Goal: Information Seeking & Learning: Understand process/instructions

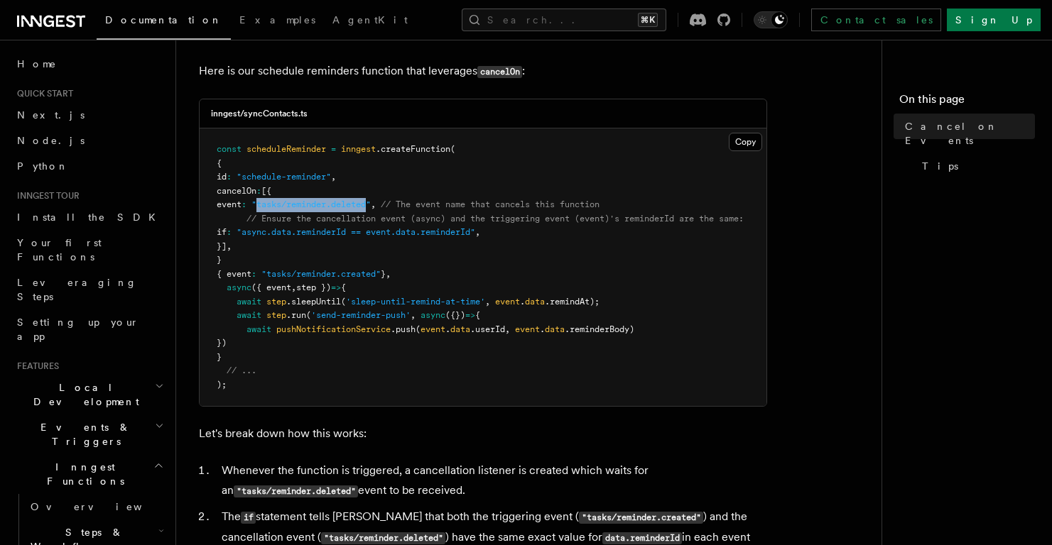
drag, startPoint x: 288, startPoint y: 203, endPoint x: 400, endPoint y: 200, distance: 112.3
click at [371, 200] on span ""tasks/reminder.deleted"" at bounding box center [310, 205] width 119 height 10
click at [418, 232] on span ""async.data.reminderId == event.data.reminderId"" at bounding box center [356, 232] width 239 height 10
drag, startPoint x: 430, startPoint y: 205, endPoint x: 702, endPoint y: 211, distance: 272.8
click at [570, 207] on span "// The event name that cancels this function" at bounding box center [490, 205] width 219 height 10
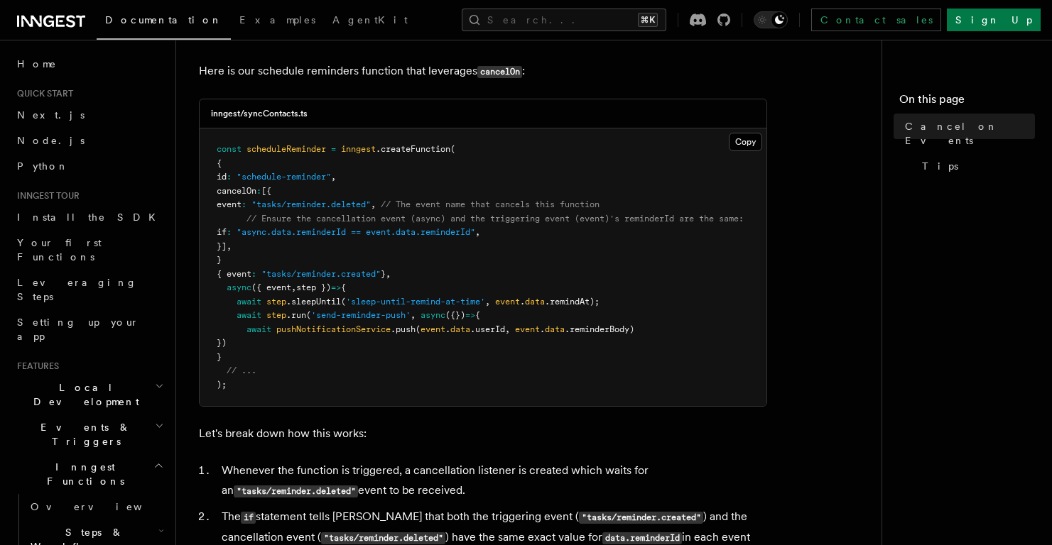
click at [371, 243] on pre "const scheduleReminder = inngest .createFunction ( { id : "schedule-reminder" ,…" at bounding box center [483, 268] width 567 height 278
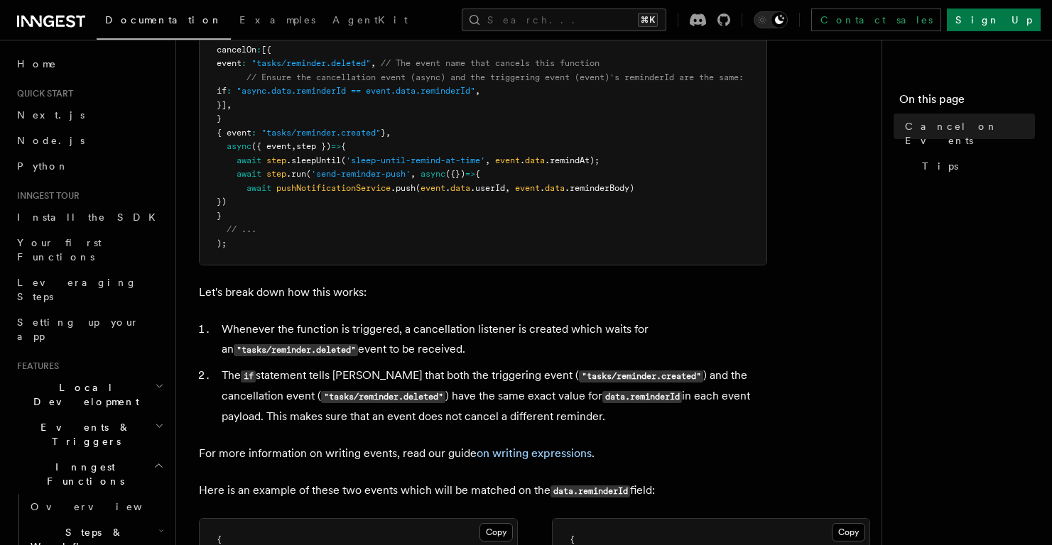
scroll to position [511, 0]
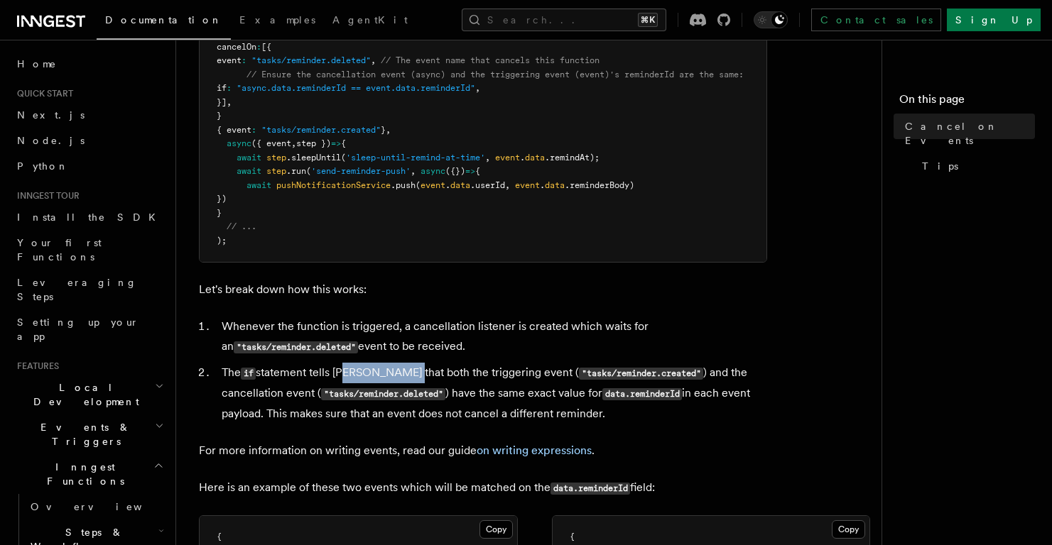
drag, startPoint x: 342, startPoint y: 387, endPoint x: 411, endPoint y: 385, distance: 68.9
click at [401, 385] on li "The if statement tells Inngest that both the triggering event ( "tasks/reminder…" at bounding box center [492, 393] width 550 height 61
drag, startPoint x: 457, startPoint y: 384, endPoint x: 503, endPoint y: 384, distance: 45.5
click at [503, 384] on li "The if statement tells Inngest that both the triggering event ( "tasks/reminder…" at bounding box center [492, 393] width 550 height 61
drag, startPoint x: 686, startPoint y: 384, endPoint x: 641, endPoint y: 391, distance: 46.1
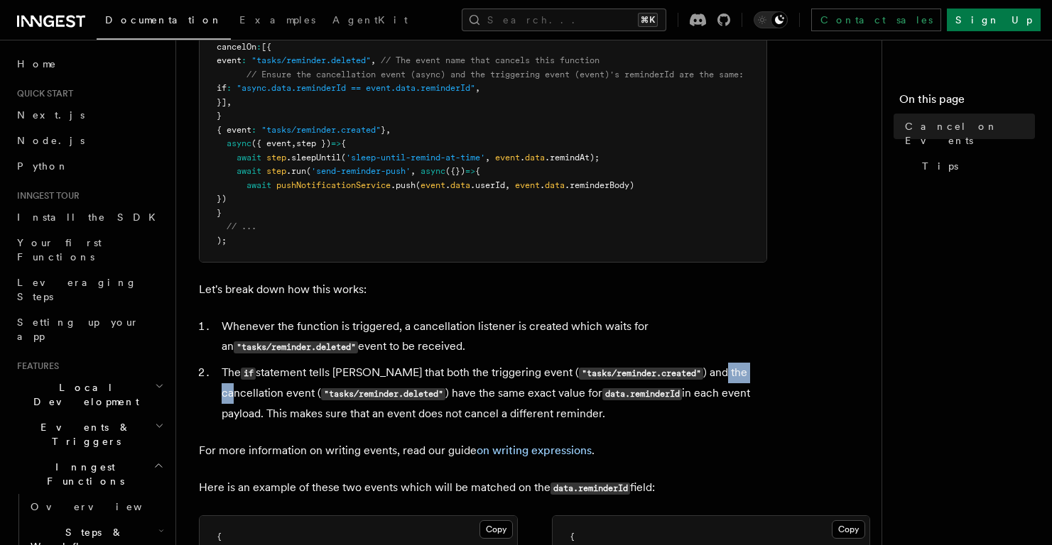
click at [717, 381] on li "The if statement tells Inngest that both the triggering event ( "tasks/reminder…" at bounding box center [492, 393] width 550 height 61
drag, startPoint x: 450, startPoint y: 406, endPoint x: 526, endPoint y: 406, distance: 75.3
click at [526, 406] on li "The if statement tells Inngest that both the triggering event ( "tasks/reminder…" at bounding box center [492, 393] width 550 height 61
drag, startPoint x: 643, startPoint y: 407, endPoint x: 687, endPoint y: 407, distance: 44.0
click at [687, 407] on li "The if statement tells Inngest that both the triggering event ( "tasks/reminder…" at bounding box center [492, 393] width 550 height 61
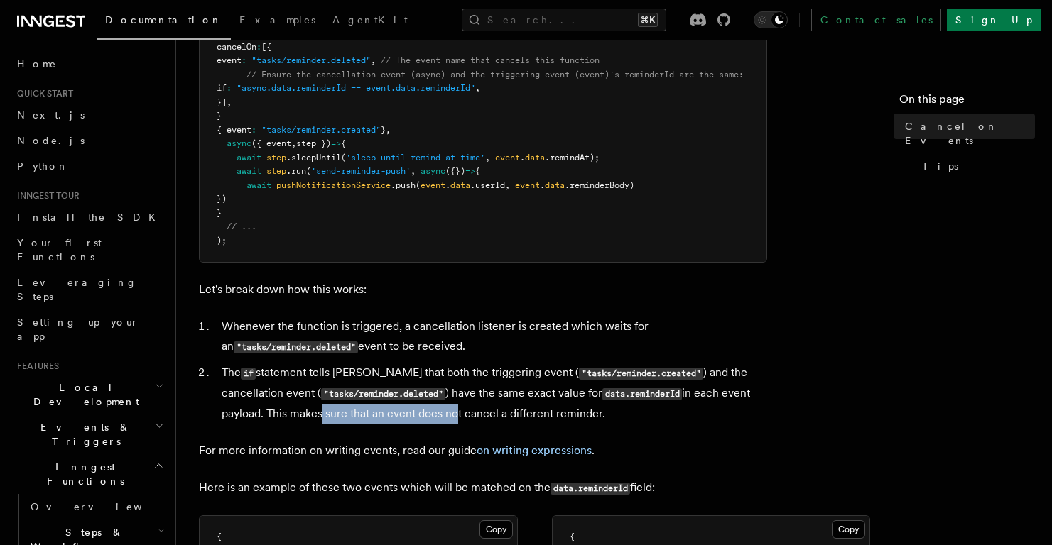
drag, startPoint x: 250, startPoint y: 422, endPoint x: 389, endPoint y: 431, distance: 139.5
click at [384, 424] on li "The if statement tells Inngest that both the triggering event ( "tasks/reminder…" at bounding box center [492, 393] width 550 height 61
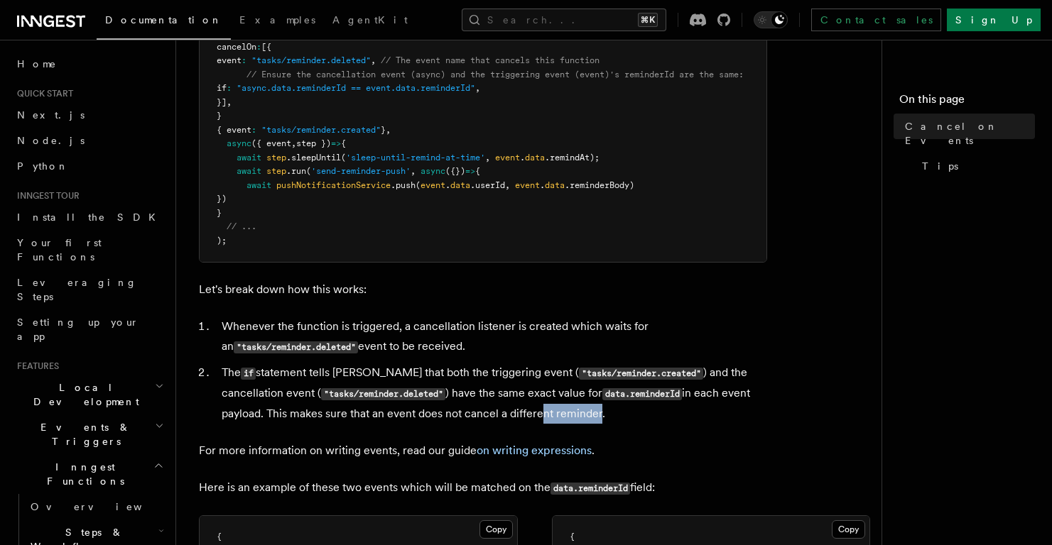
drag, startPoint x: 469, startPoint y: 427, endPoint x: 531, endPoint y: 427, distance: 62.5
click at [524, 424] on li "The if statement tells Inngest that both the triggering event ( "tasks/reminder…" at bounding box center [492, 393] width 550 height 61
click at [534, 424] on li "The if statement tells Inngest that both the triggering event ( "tasks/reminder…" at bounding box center [492, 393] width 550 height 61
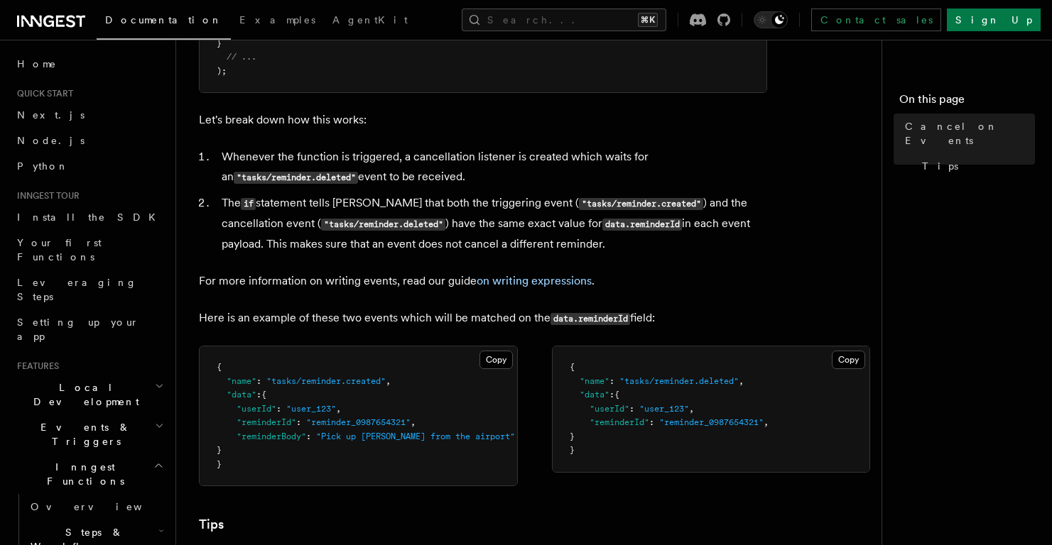
scroll to position [683, 0]
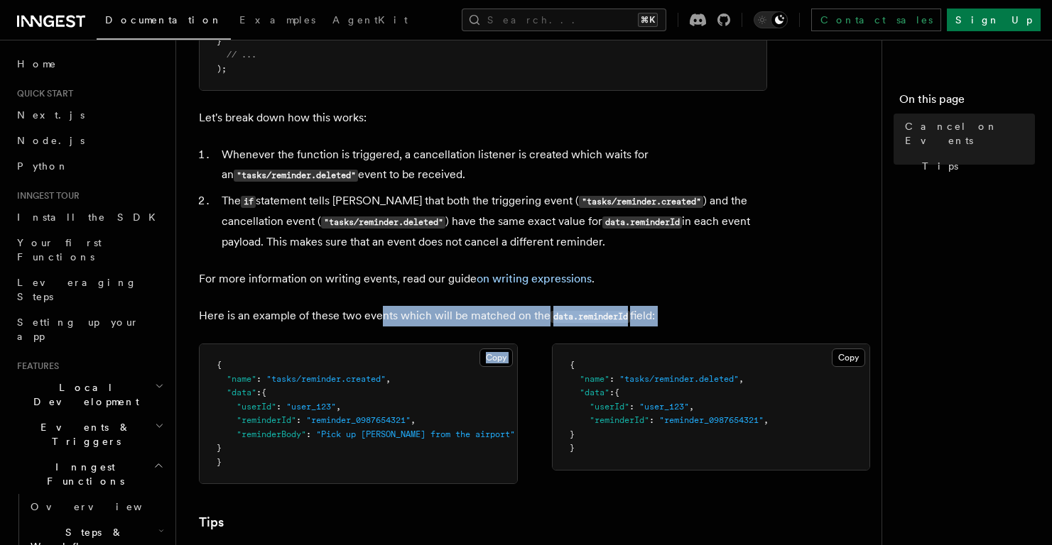
drag, startPoint x: 381, startPoint y: 332, endPoint x: 413, endPoint y: 342, distance: 34.1
click at [413, 342] on article "Features Inngest Functions Cancellation Cancel on Events As you have learned th…" at bounding box center [534, 157] width 671 height 1555
click at [460, 327] on p "Here is an example of these two events which will be matched on the data.remind…" at bounding box center [483, 316] width 568 height 21
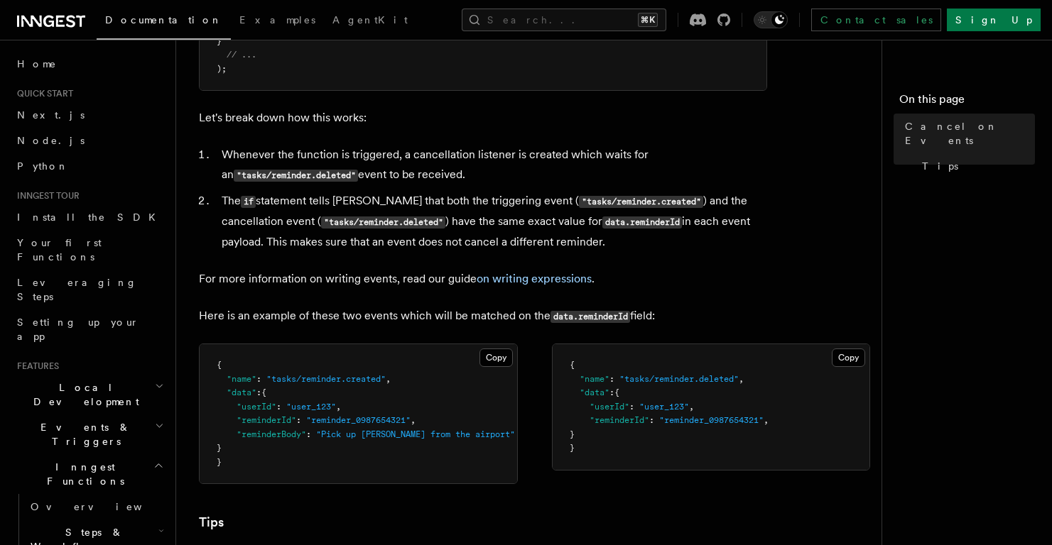
click at [392, 425] on span ""reminder_0987654321"" at bounding box center [358, 420] width 104 height 10
click at [687, 425] on span ""reminder_0987654321"" at bounding box center [711, 420] width 104 height 10
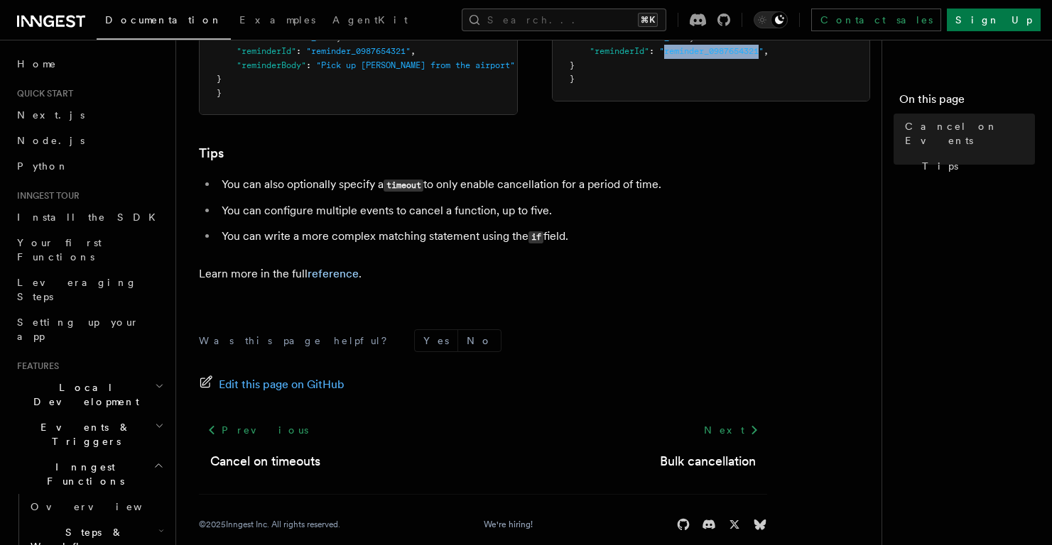
scroll to position [1047, 0]
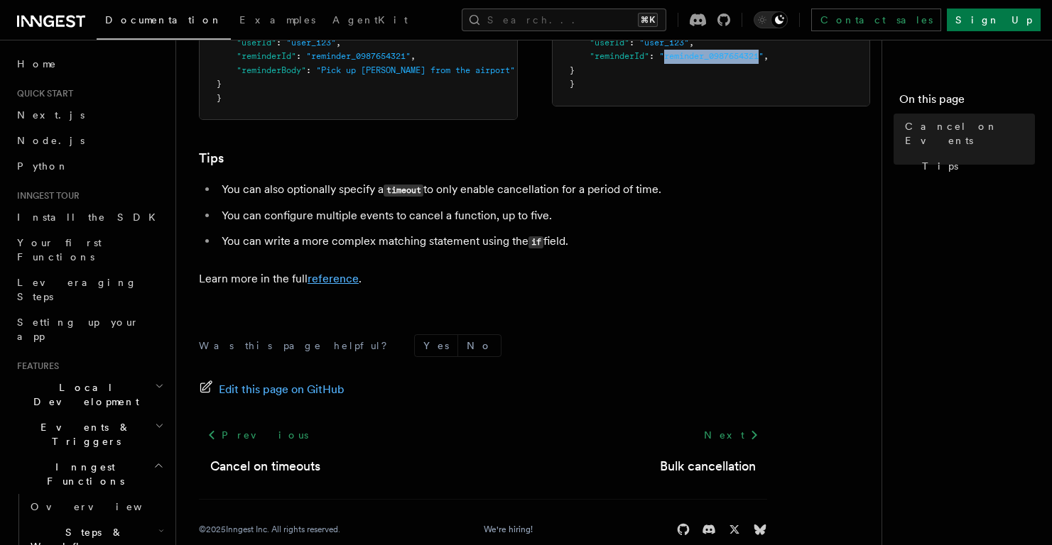
click at [331, 286] on link "reference" at bounding box center [333, 278] width 51 height 13
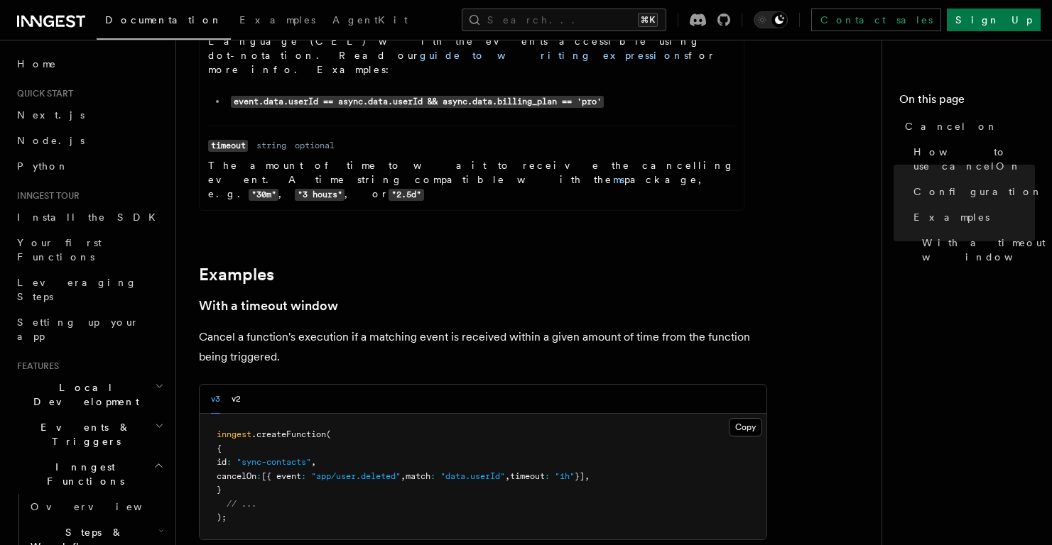
scroll to position [1962, 0]
click at [234, 384] on button "v2" at bounding box center [236, 398] width 9 height 29
click at [211, 384] on button "v3" at bounding box center [215, 398] width 9 height 29
click at [237, 384] on button "v2" at bounding box center [236, 398] width 9 height 29
click at [208, 384] on div "v3 v2" at bounding box center [483, 398] width 567 height 29
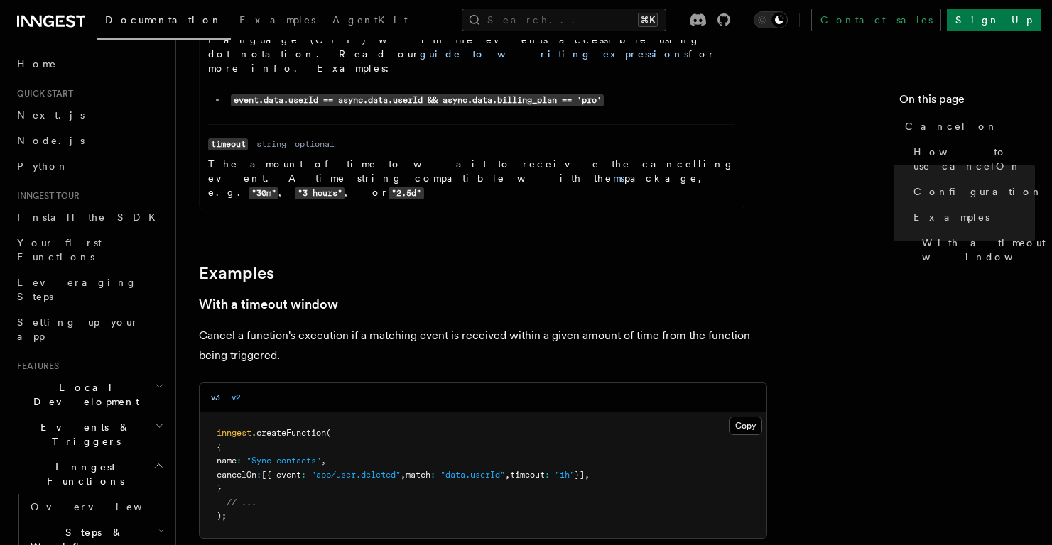
click at [212, 384] on button "v3" at bounding box center [215, 398] width 9 height 29
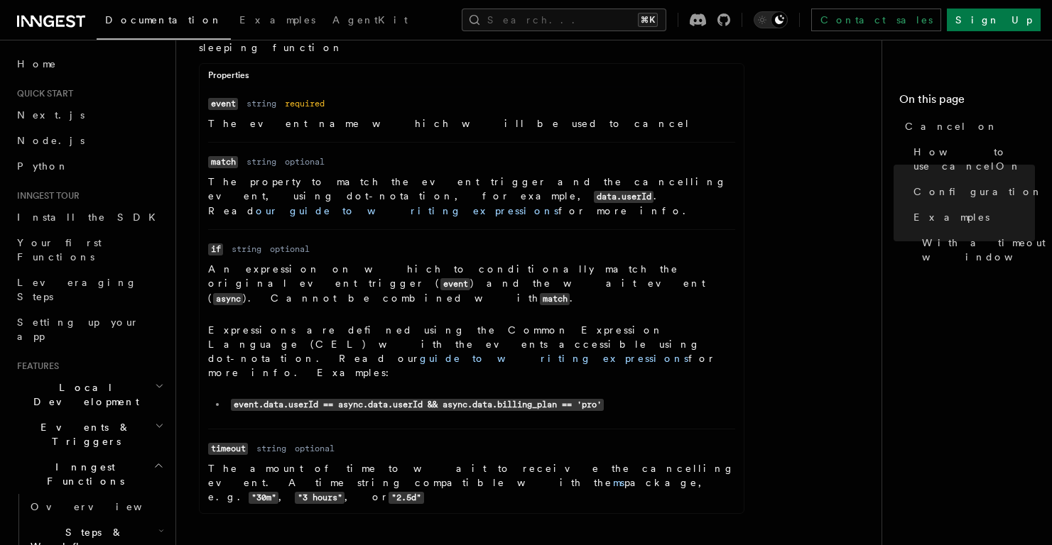
scroll to position [1652, 0]
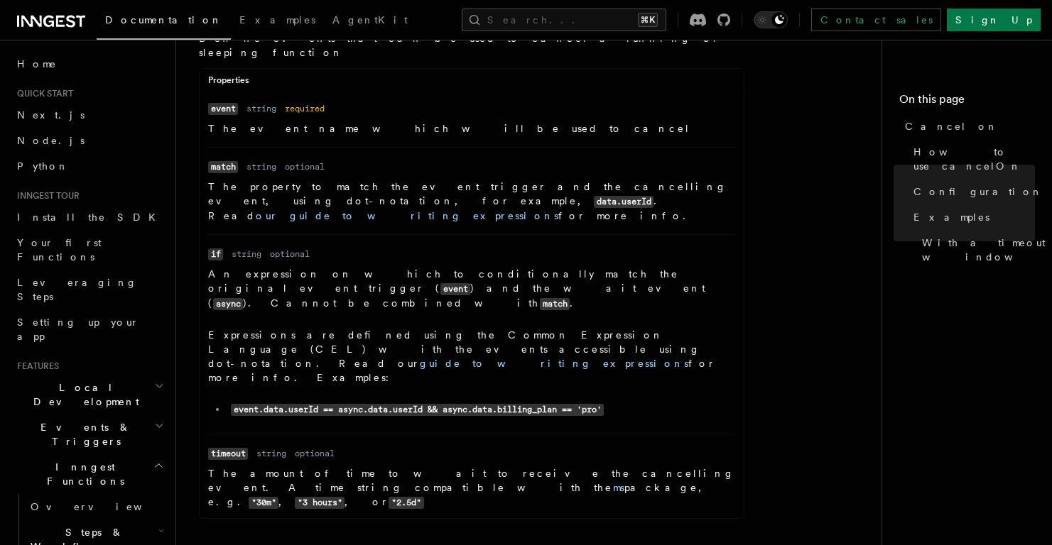
click at [678, 180] on p "The property to match the event trigger and the cancelling event, using dot-not…" at bounding box center [471, 201] width 527 height 43
click at [653, 196] on code "data.userId" at bounding box center [624, 202] width 60 height 12
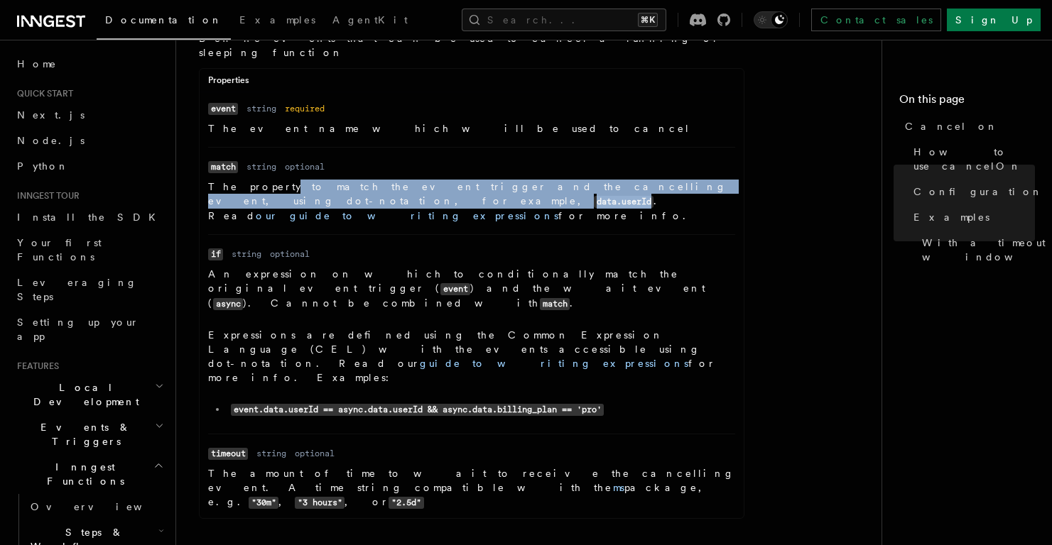
drag, startPoint x: 685, startPoint y: 175, endPoint x: 266, endPoint y: 175, distance: 419.0
click at [266, 180] on p "The property to match the event trigger and the cancelling event, using dot-not…" at bounding box center [471, 201] width 527 height 43
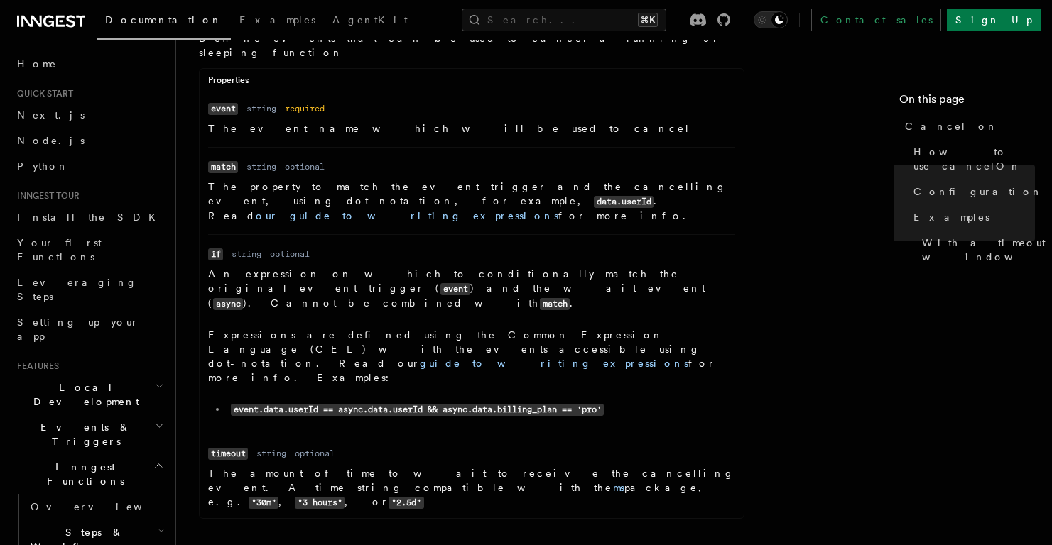
click at [656, 185] on p "The property to match the event trigger and the cancelling event, using dot-not…" at bounding box center [471, 201] width 527 height 43
click at [651, 196] on code "data.userId" at bounding box center [624, 202] width 60 height 12
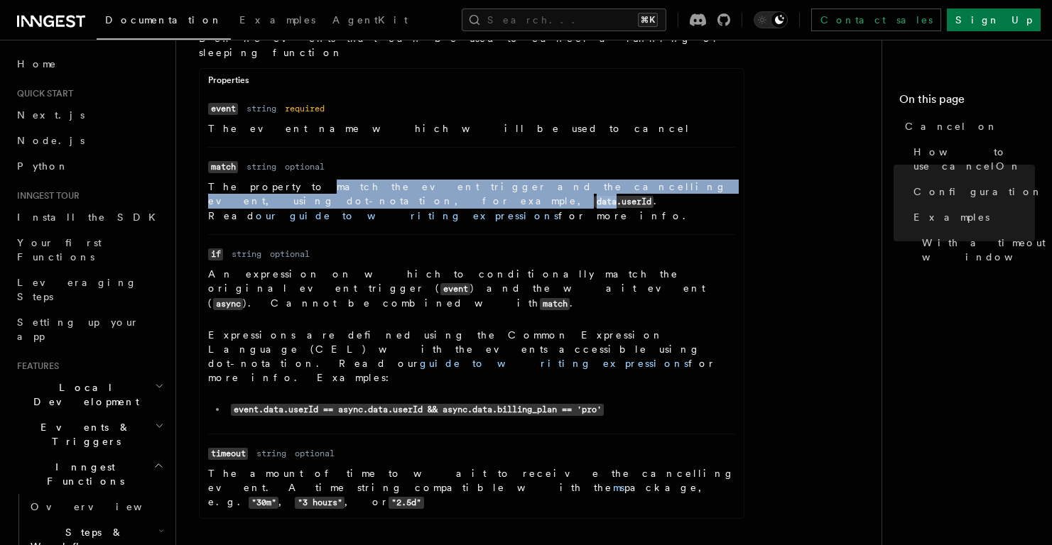
drag, startPoint x: 651, startPoint y: 173, endPoint x: 283, endPoint y: 170, distance: 368.6
click at [283, 180] on p "The property to match the event trigger and the cancelling event, using dot-not…" at bounding box center [471, 201] width 527 height 43
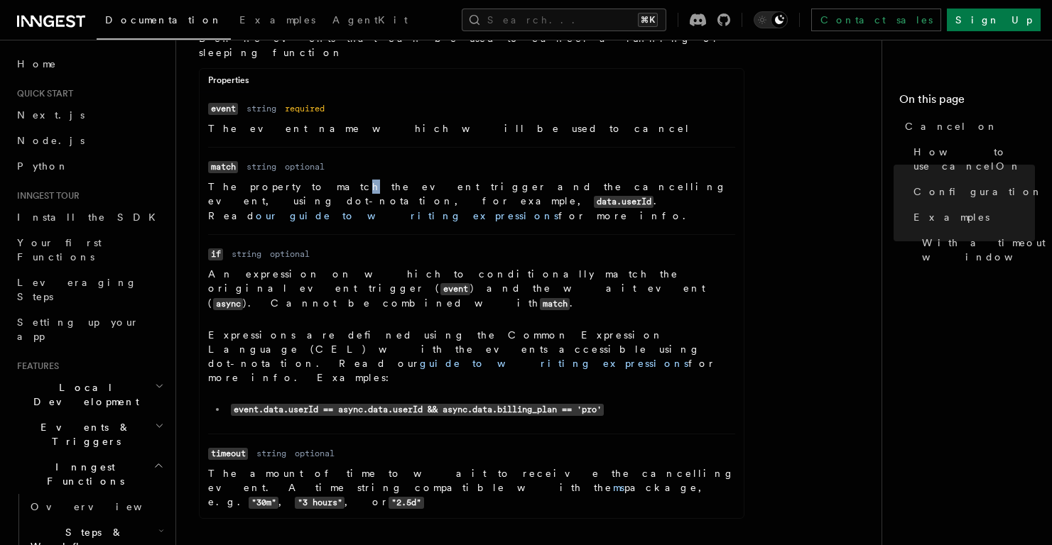
click at [303, 180] on p "The property to match the event trigger and the cancelling event, using dot-not…" at bounding box center [471, 201] width 527 height 43
click at [291, 180] on p "The property to match the event trigger and the cancelling event, using dot-not…" at bounding box center [471, 201] width 527 height 43
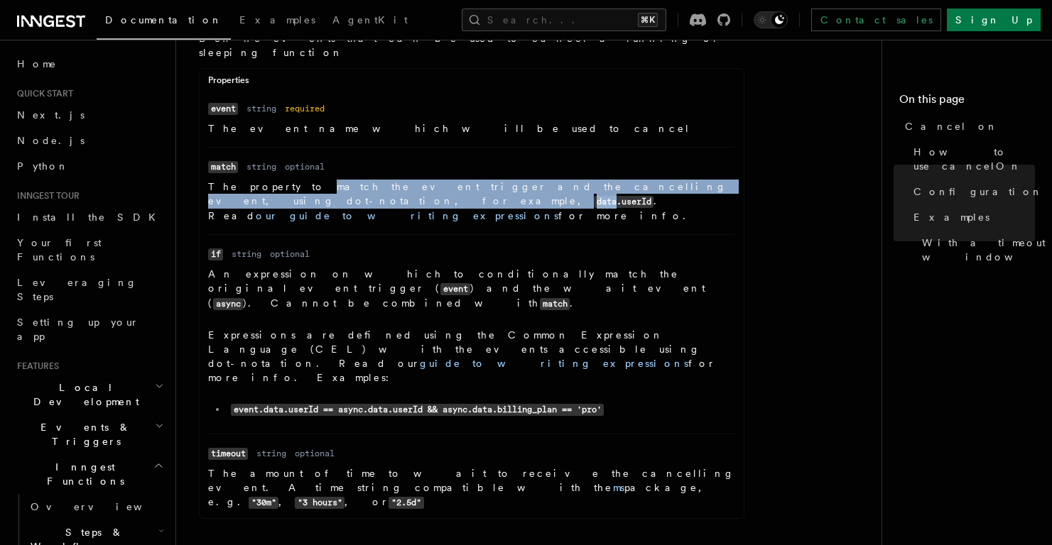
drag, startPoint x: 291, startPoint y: 173, endPoint x: 644, endPoint y: 174, distance: 353.0
click at [644, 180] on p "The property to match the event trigger and the cancelling event, using dot-not…" at bounding box center [471, 201] width 527 height 43
click at [357, 180] on p "The property to match the event trigger and the cancelling event, using dot-not…" at bounding box center [471, 201] width 527 height 43
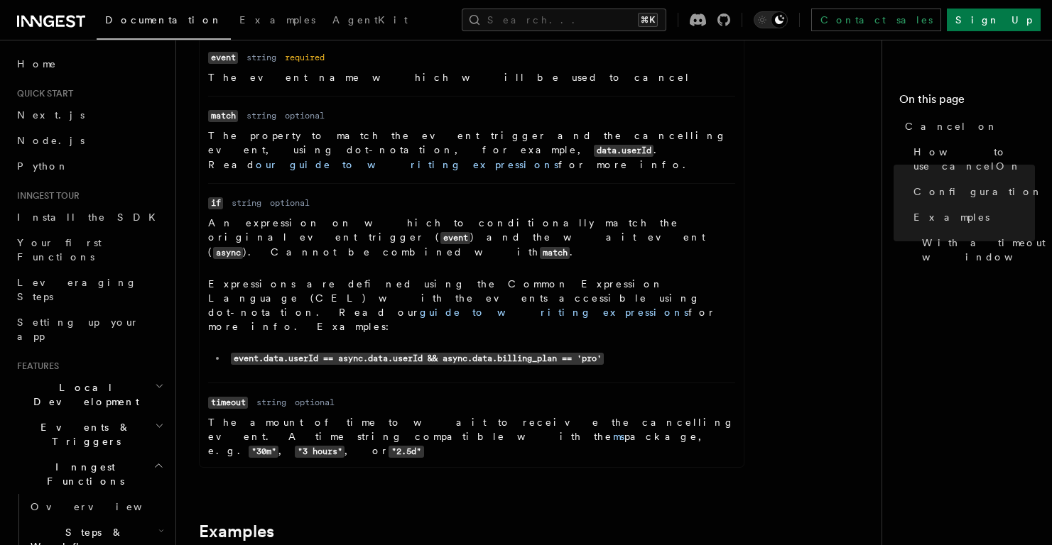
scroll to position [1705, 0]
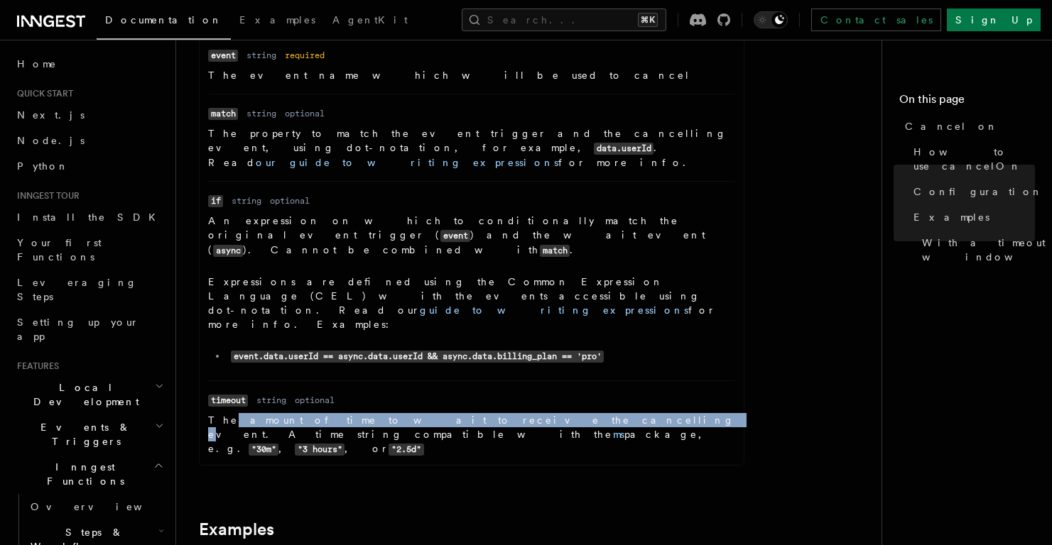
drag, startPoint x: 222, startPoint y: 349, endPoint x: 445, endPoint y: 350, distance: 223.0
click at [445, 413] on p "The amount of time to wait to receive the cancelling event. A time string compa…" at bounding box center [471, 434] width 527 height 43
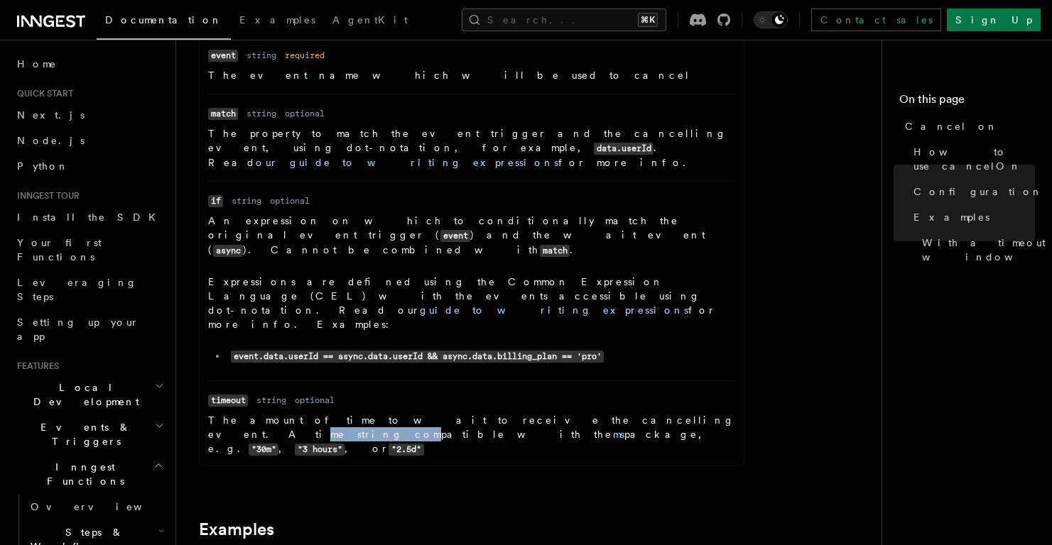
drag, startPoint x: 483, startPoint y: 352, endPoint x: 545, endPoint y: 355, distance: 61.9
click at [545, 413] on p "The amount of time to wait to receive the cancelling event. A time string compa…" at bounding box center [471, 434] width 527 height 43
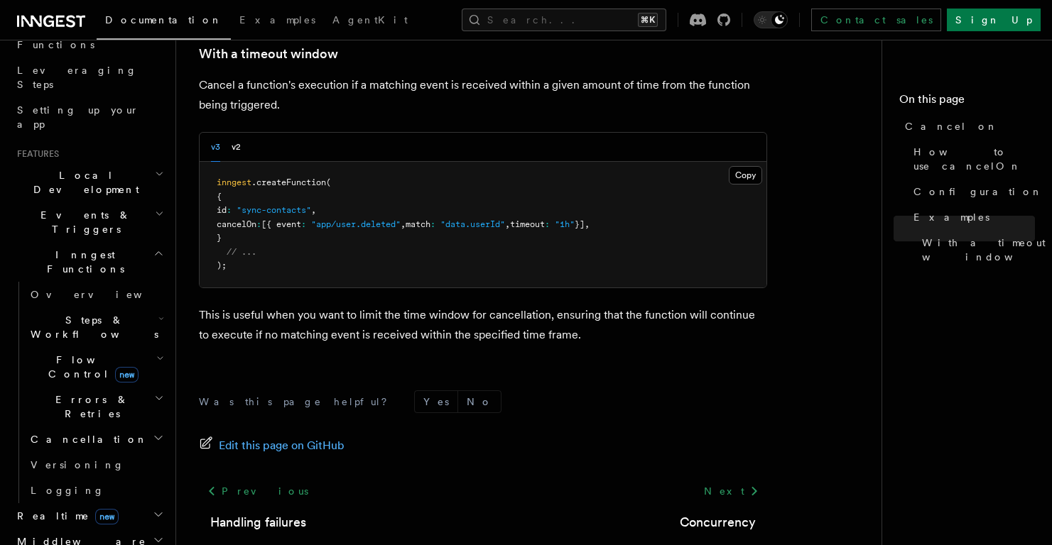
scroll to position [214, 0]
click at [75, 431] on span "Cancellation" at bounding box center [86, 438] width 123 height 14
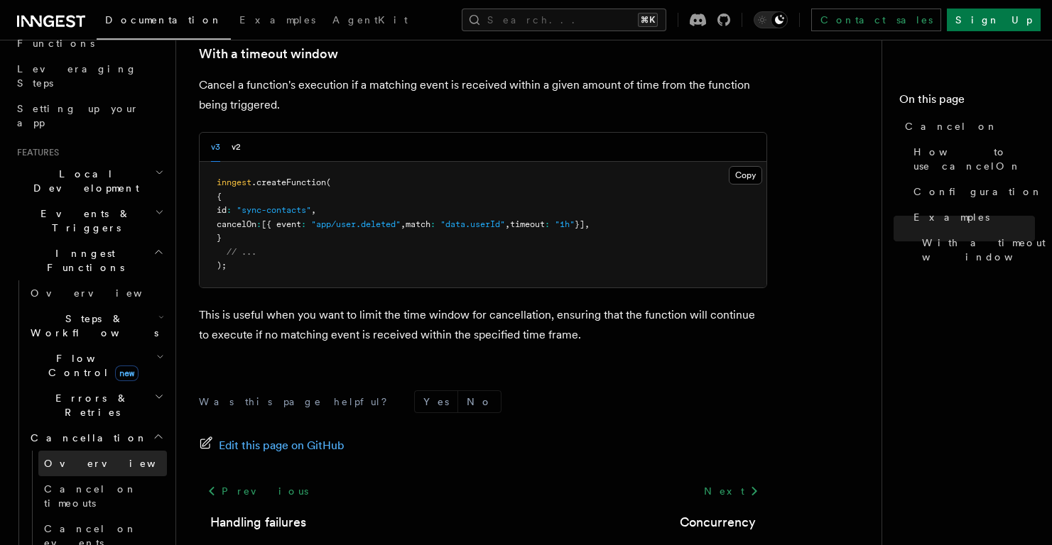
click at [73, 458] on span "Overview" at bounding box center [117, 463] width 146 height 11
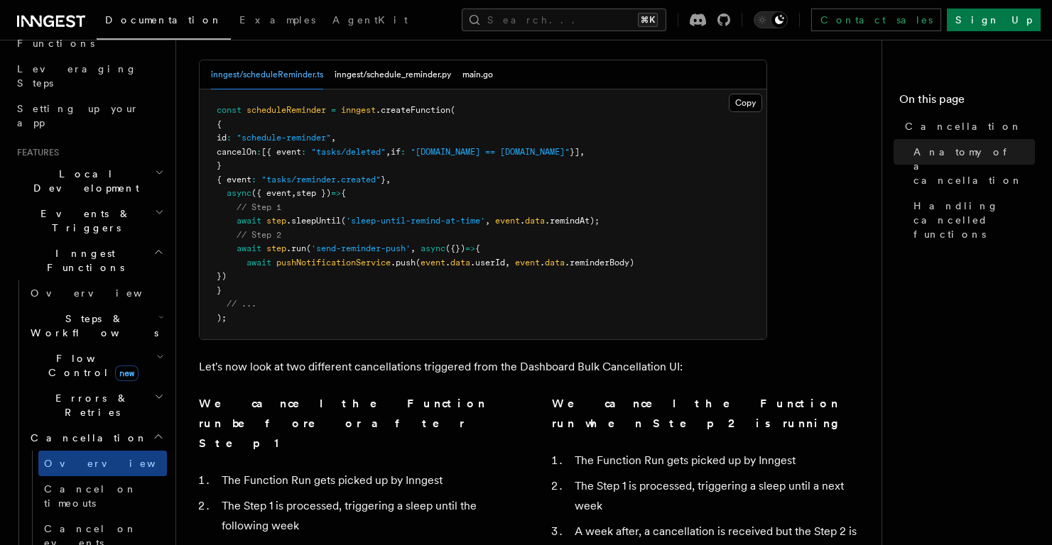
scroll to position [767, 0]
click at [648, 356] on p "Let's now look at two different cancellations triggered from the Dashboard Bulk…" at bounding box center [483, 366] width 568 height 20
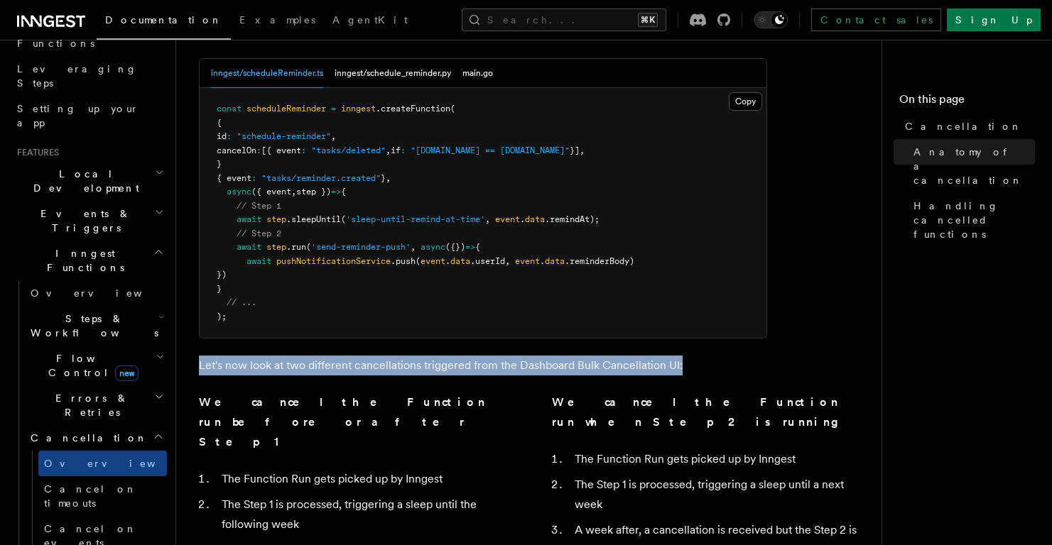
drag, startPoint x: 680, startPoint y: 283, endPoint x: 187, endPoint y: 288, distance: 493.6
click at [187, 288] on div "Features Inngest Functions Cancellation Cancellation is a useful mechanism for …" at bounding box center [557, 171] width 762 height 1877
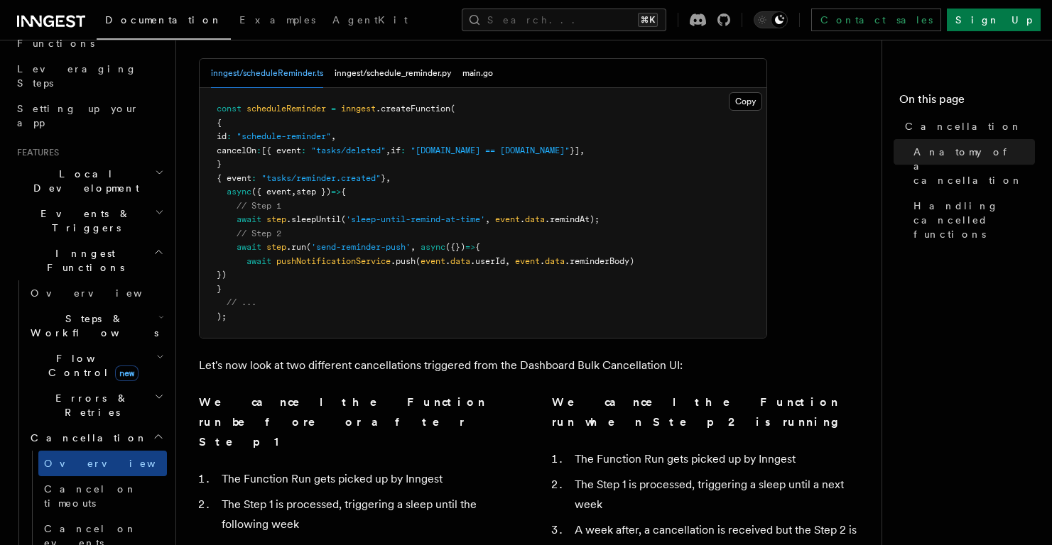
click at [379, 393] on div "We cancel the Function run before or after Step 1 The Function Run gets picked …" at bounding box center [358, 492] width 319 height 199
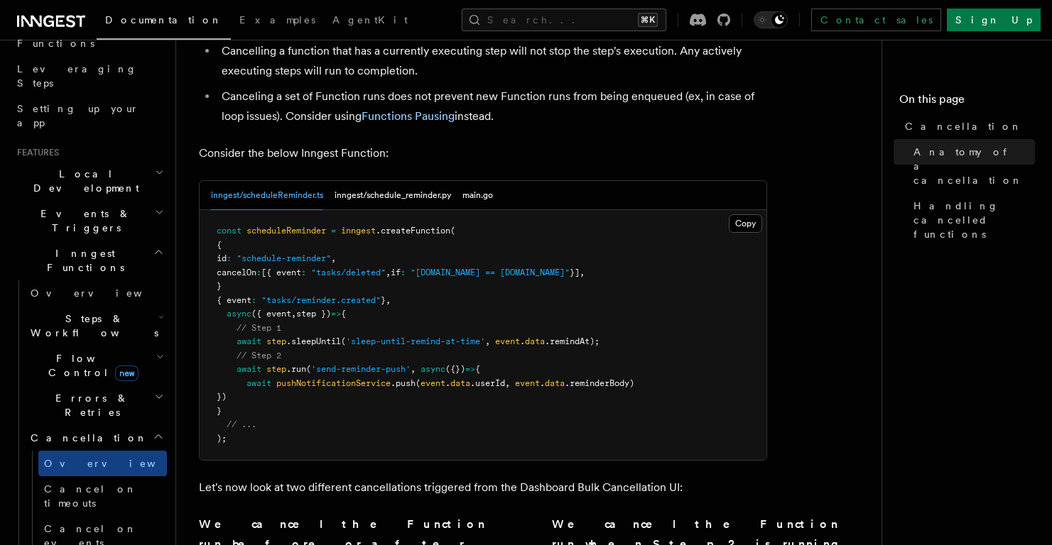
scroll to position [590, 0]
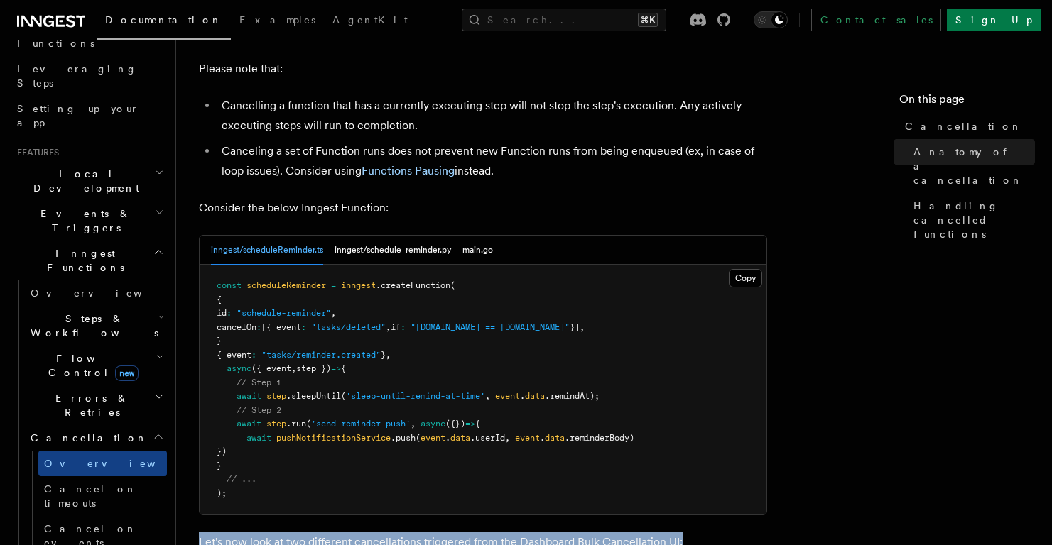
drag, startPoint x: 687, startPoint y: 455, endPoint x: 197, endPoint y: 457, distance: 489.3
click at [197, 457] on div "Features Inngest Functions Cancellation Cancellation is a useful mechanism for …" at bounding box center [557, 348] width 762 height 1877
click at [205, 533] on p "Let's now look at two different cancellations triggered from the Dashboard Bulk…" at bounding box center [483, 543] width 568 height 20
drag, startPoint x: 205, startPoint y: 455, endPoint x: 698, endPoint y: 460, distance: 492.9
click at [698, 533] on p "Let's now look at two different cancellations triggered from the Dashboard Bulk…" at bounding box center [483, 543] width 568 height 20
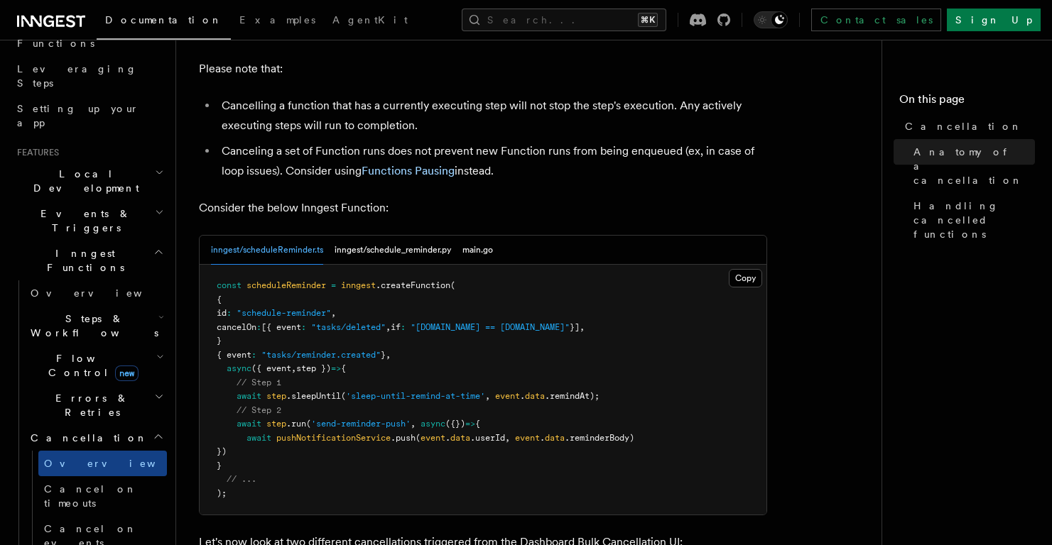
click at [698, 533] on p "Let's now look at two different cancellations triggered from the Dashboard Bulk…" at bounding box center [483, 543] width 568 height 20
click at [207, 533] on p "Let's now look at two different cancellations triggered from the Dashboard Bulk…" at bounding box center [483, 543] width 568 height 20
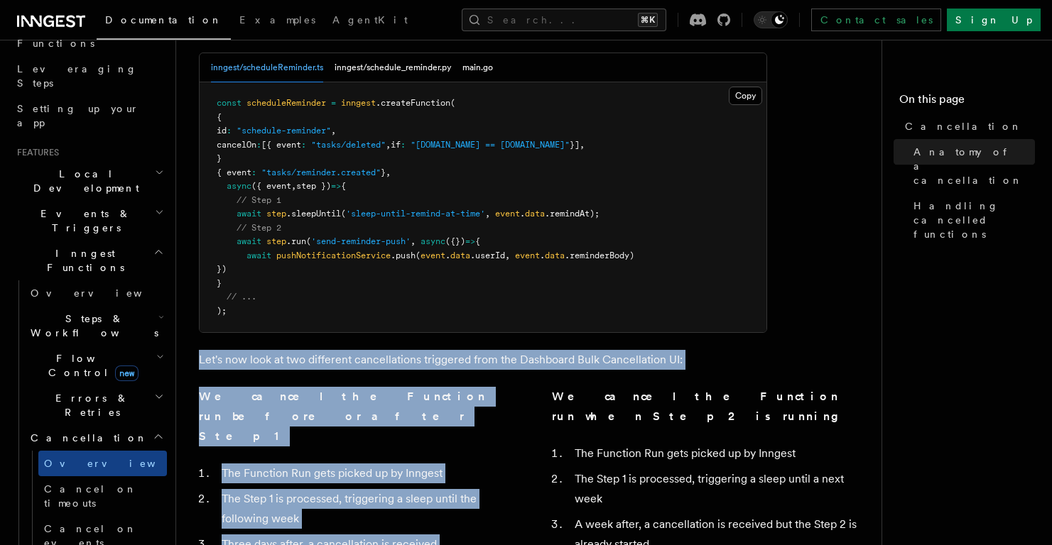
scroll to position [792, 0]
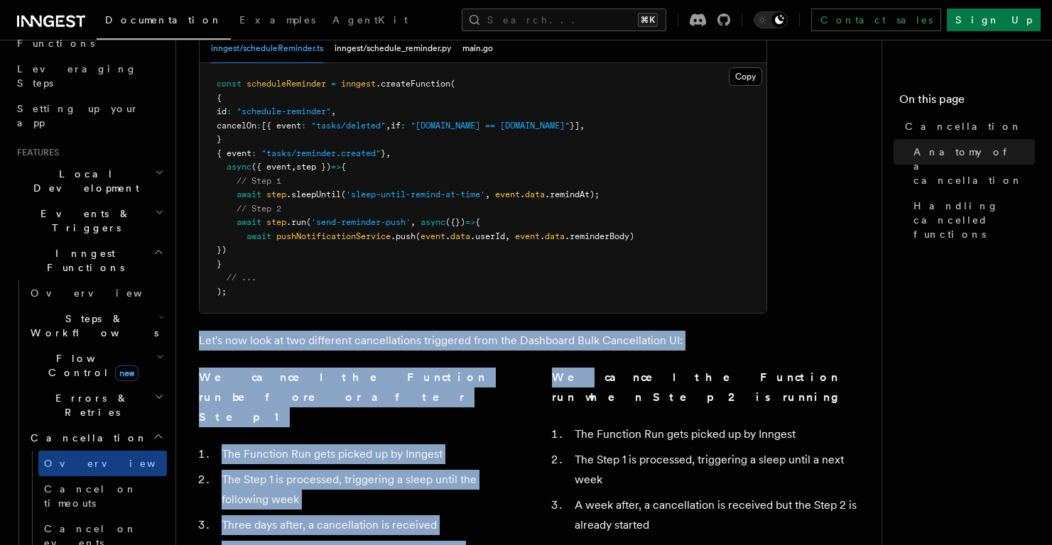
drag, startPoint x: 207, startPoint y: 452, endPoint x: 660, endPoint y: 263, distance: 491.2
click at [566, 284] on article "Features Inngest Functions Cancellation Cancellation is a useful mechanism for …" at bounding box center [534, 178] width 671 height 1815
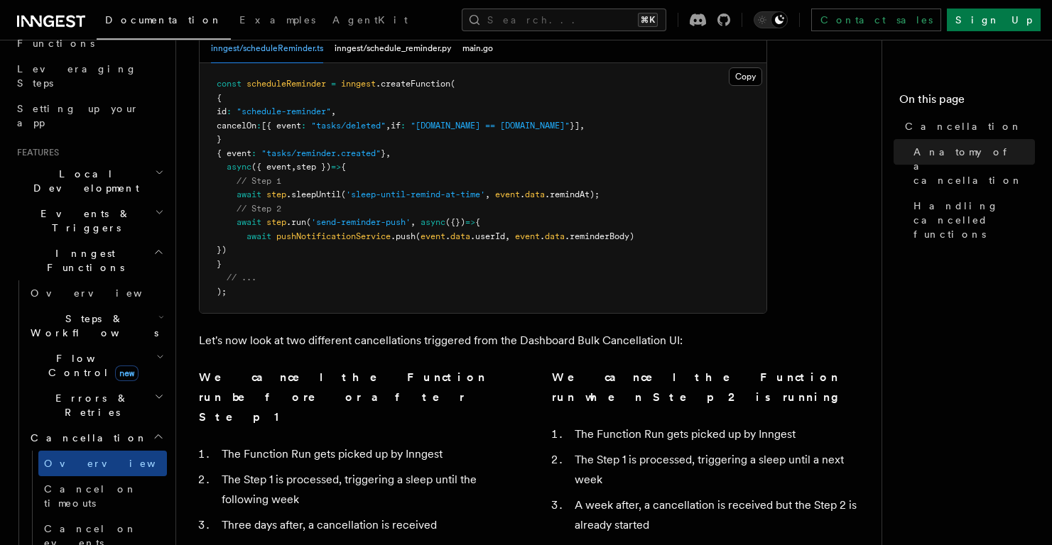
click at [712, 331] on p "Let's now look at two different cancellations triggered from the Dashboard Bulk…" at bounding box center [483, 341] width 568 height 20
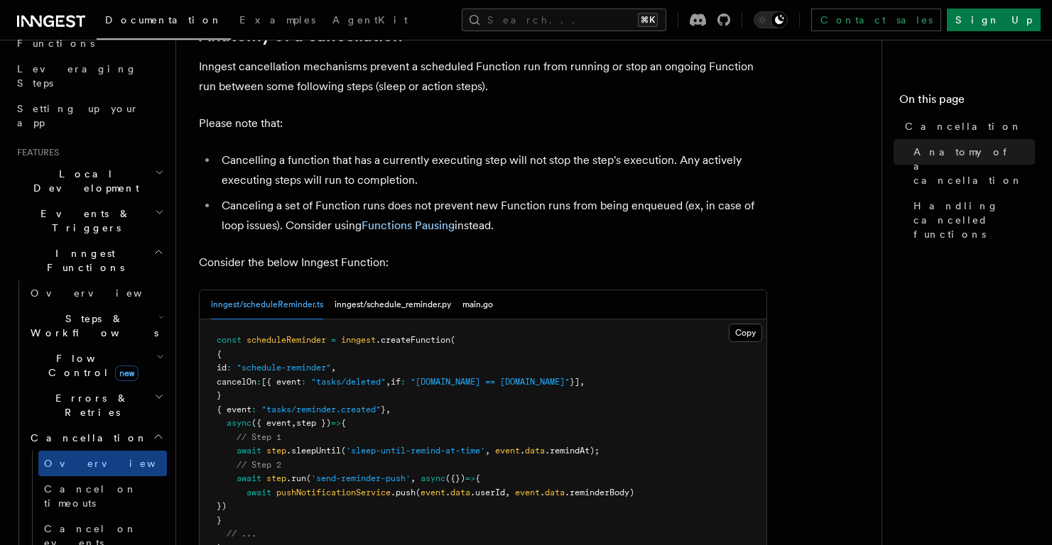
scroll to position [538, 0]
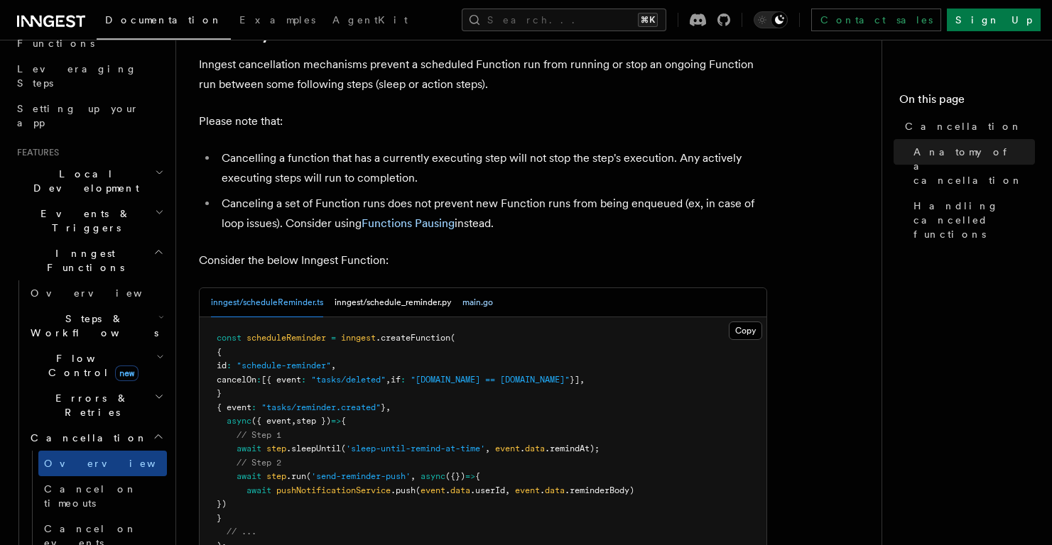
click at [477, 288] on button "main.go" at bounding box center [477, 302] width 31 height 29
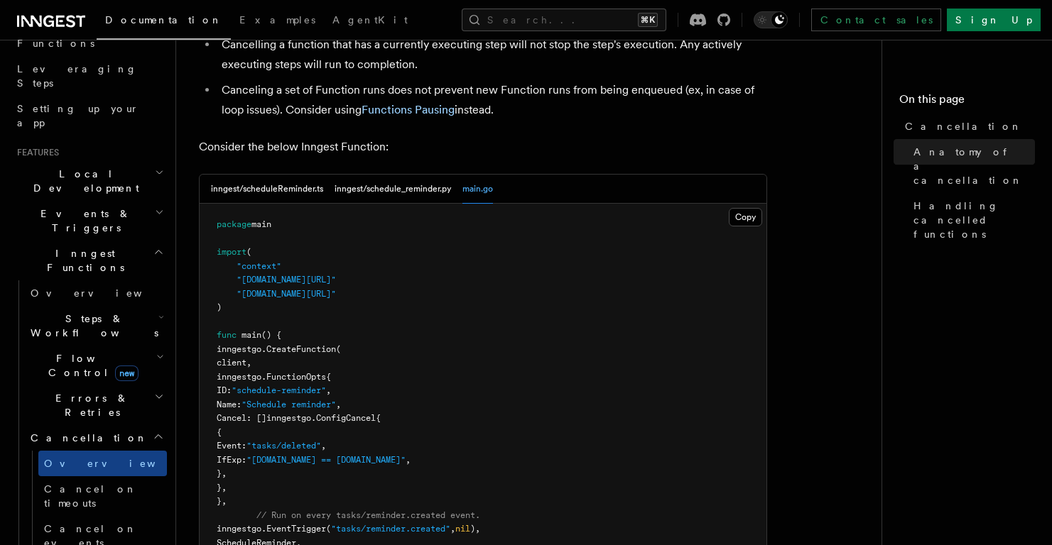
scroll to position [630, 0]
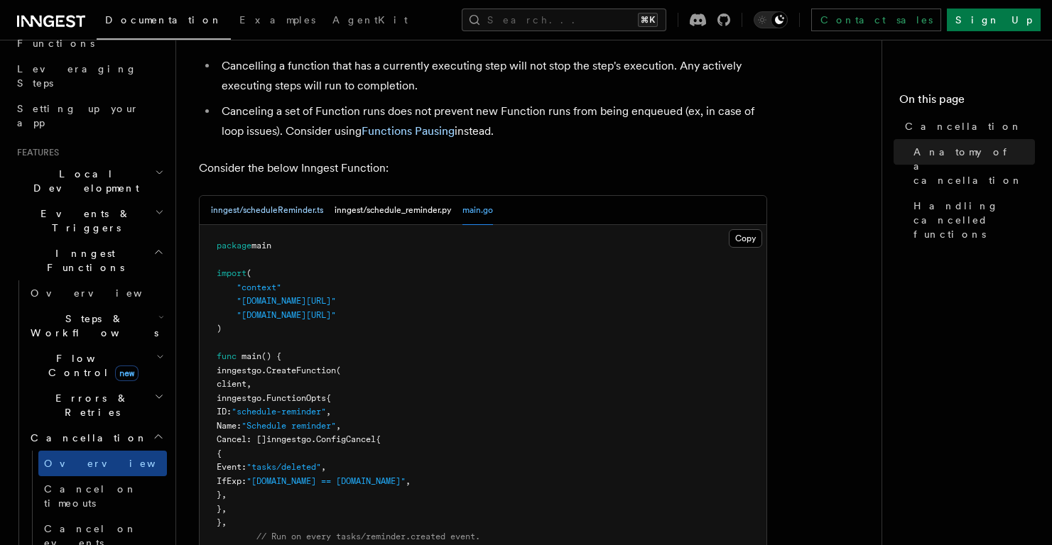
click at [314, 196] on button "inngest/scheduleReminder.ts" at bounding box center [267, 210] width 112 height 29
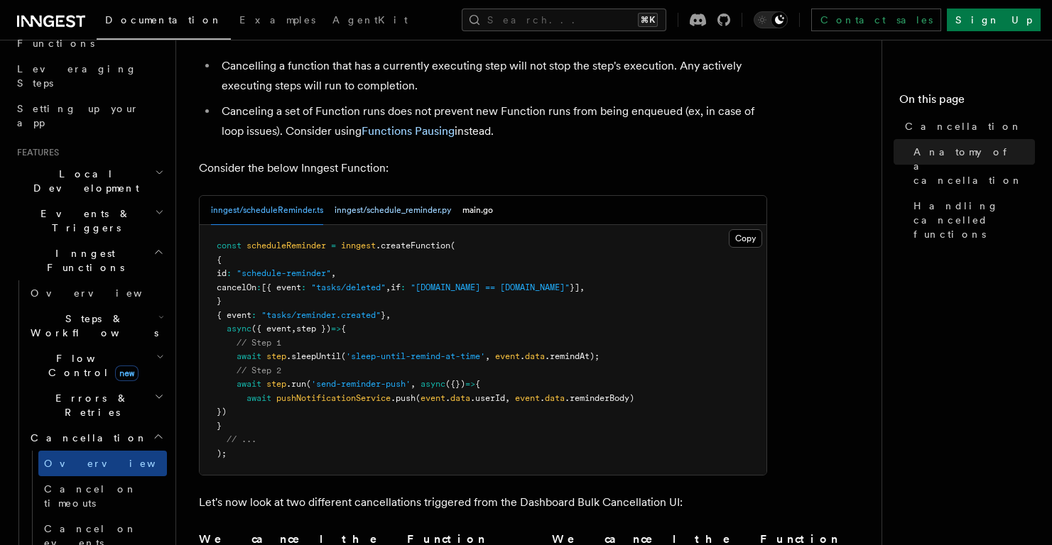
click at [385, 196] on button "inngest/schedule_reminder.py" at bounding box center [393, 210] width 116 height 29
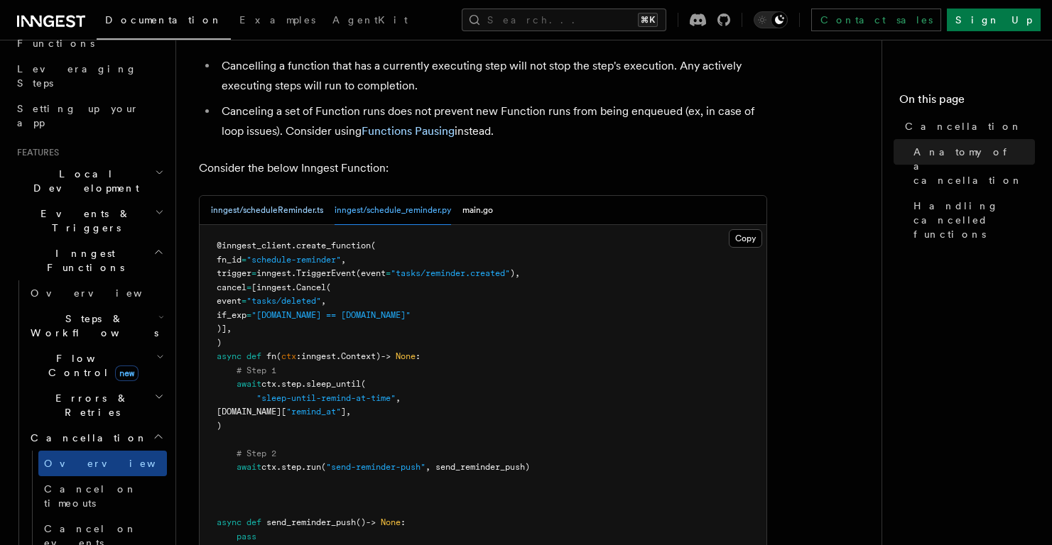
click at [251, 196] on button "inngest/scheduleReminder.ts" at bounding box center [267, 210] width 112 height 29
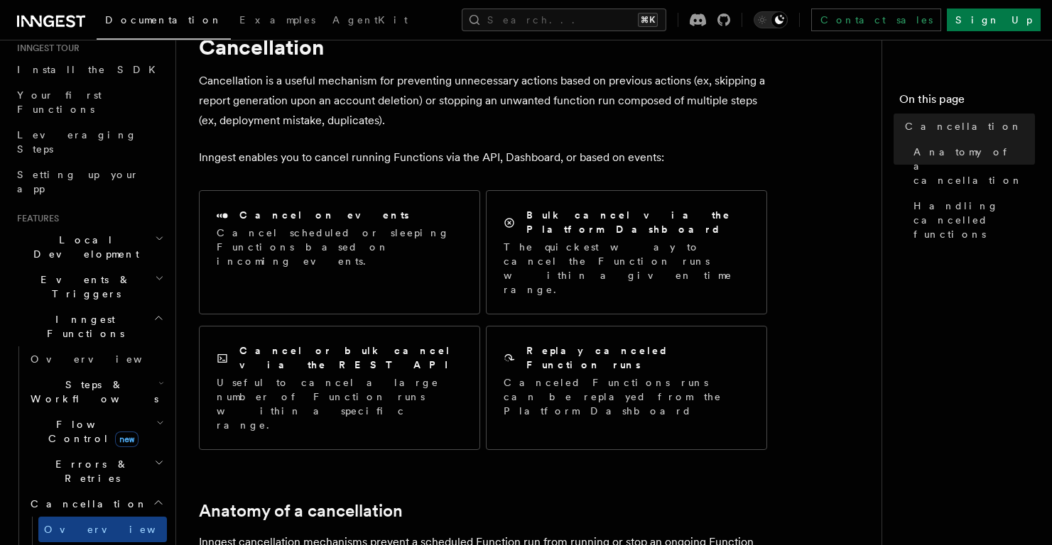
scroll to position [148, 0]
